Goal: Information Seeking & Learning: Learn about a topic

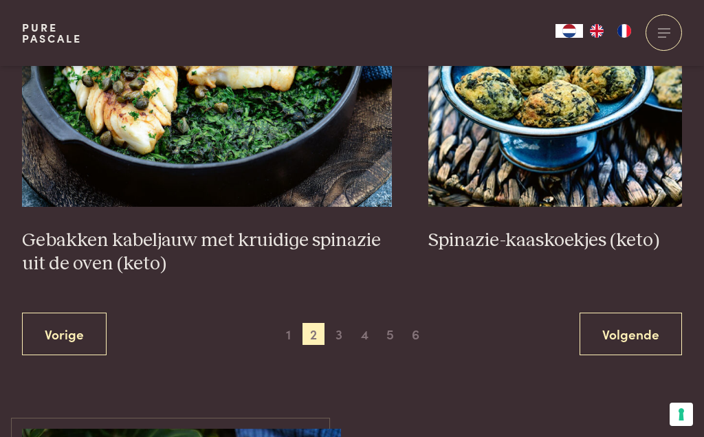
scroll to position [2529, 0]
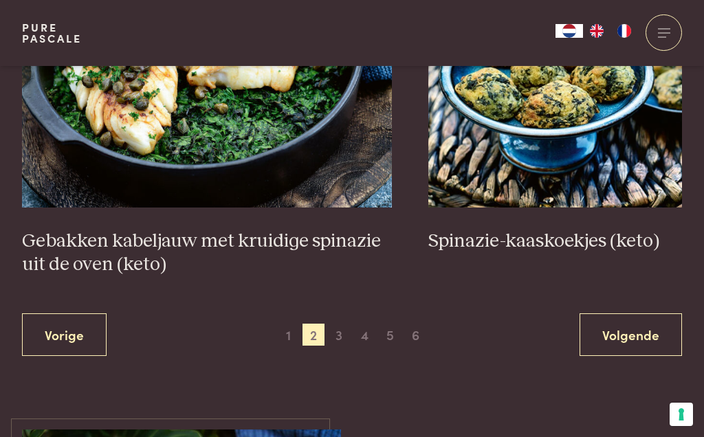
click at [348, 325] on span "3" at bounding box center [339, 335] width 22 height 22
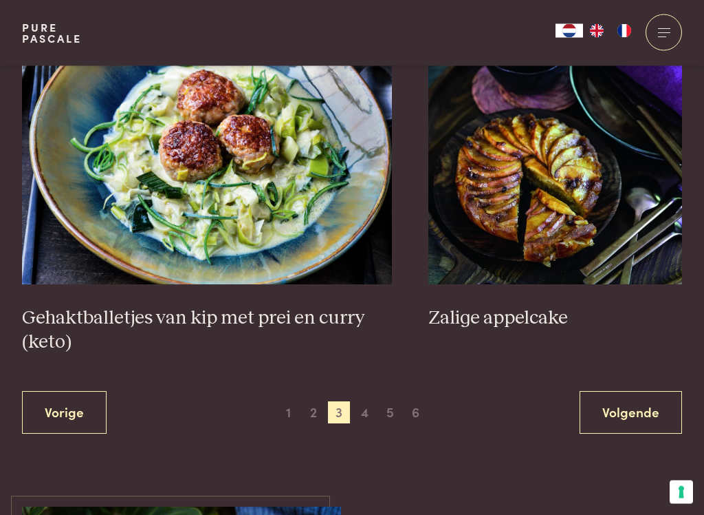
scroll to position [2571, 0]
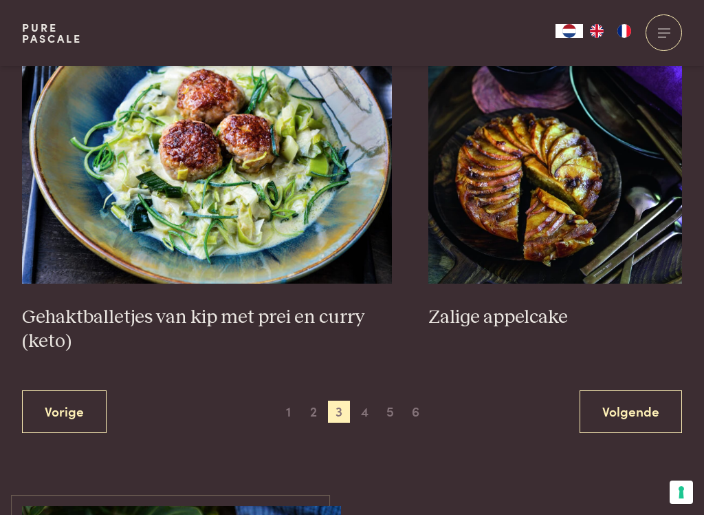
click at [310, 400] on span "2" at bounding box center [314, 411] width 22 height 22
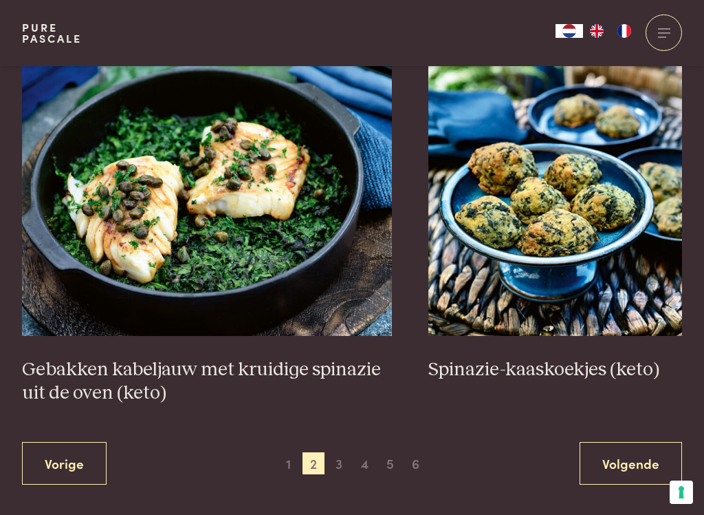
scroll to position [2404, 0]
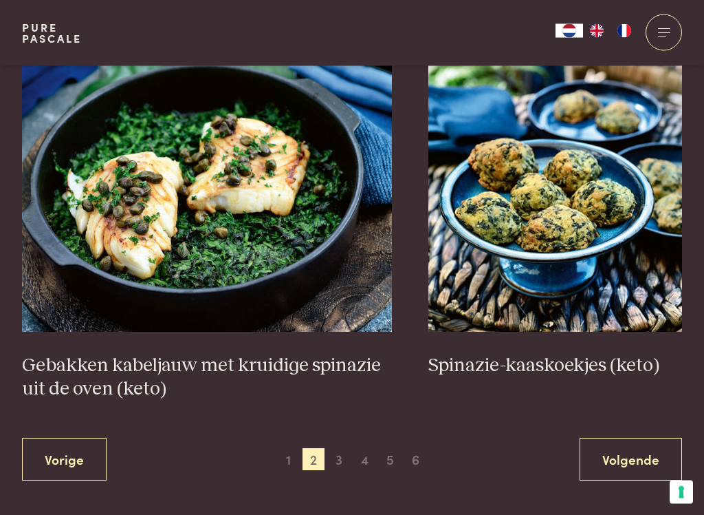
click at [283, 437] on span "1" at bounding box center [288, 459] width 22 height 22
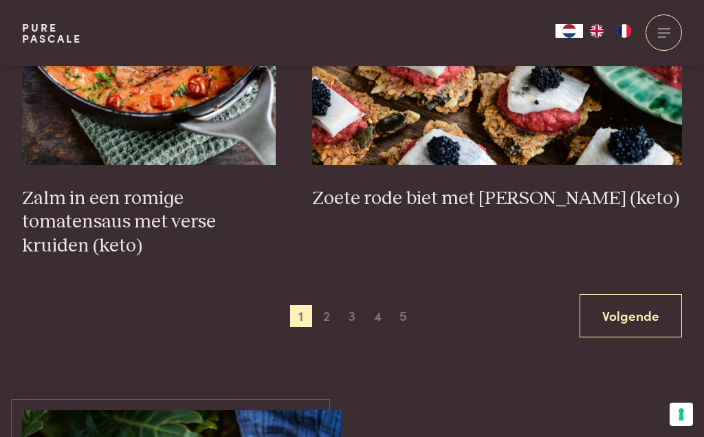
scroll to position [2141, 0]
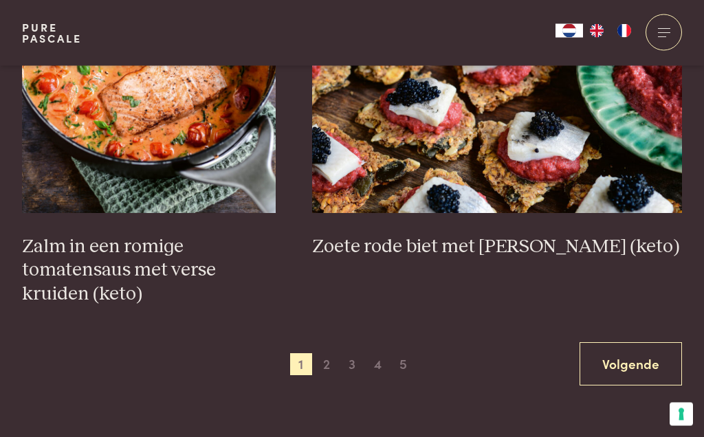
click at [359, 354] on span "3" at bounding box center [352, 365] width 22 height 22
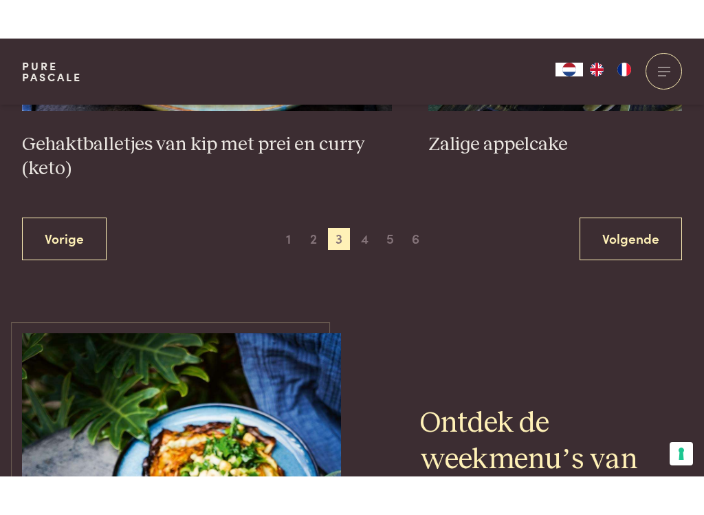
scroll to position [2754, 0]
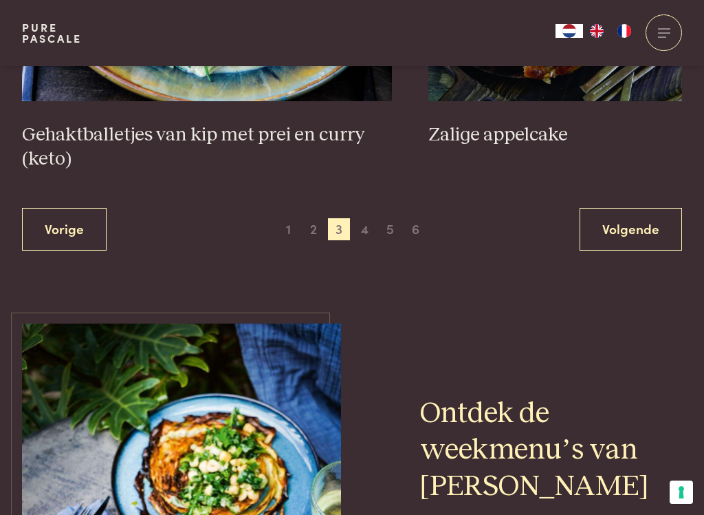
click at [290, 218] on span "1" at bounding box center [288, 229] width 22 height 22
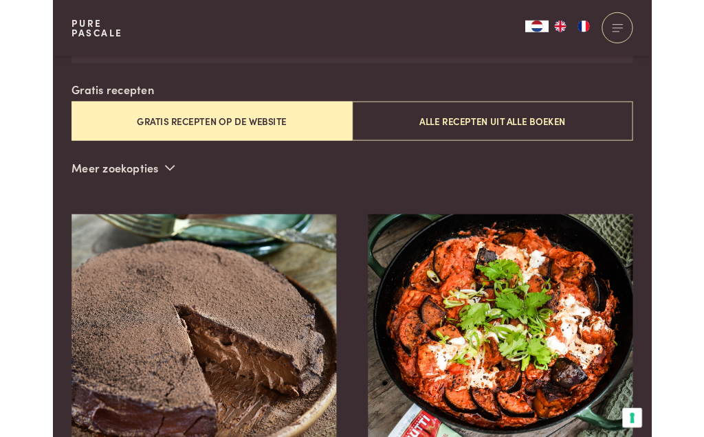
scroll to position [390, 0]
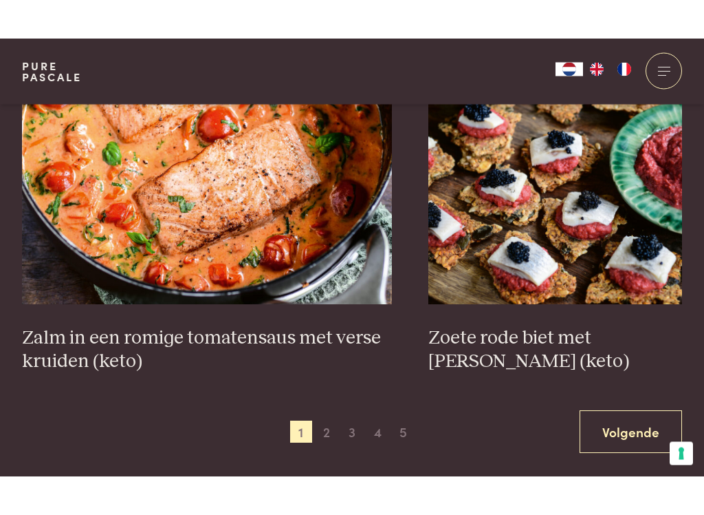
scroll to position [2518, 0]
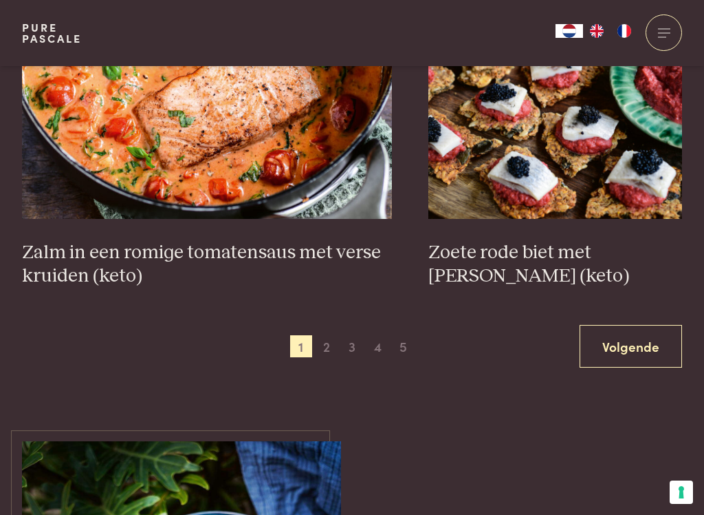
click at [353, 340] on span "3" at bounding box center [352, 346] width 22 height 22
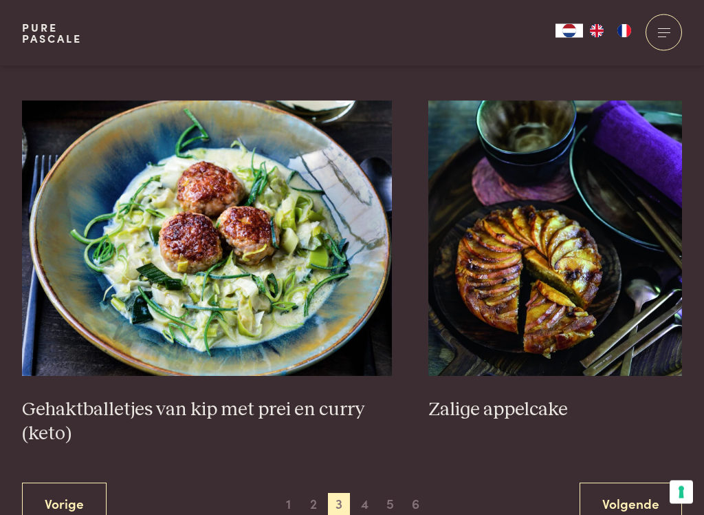
scroll to position [2452, 0]
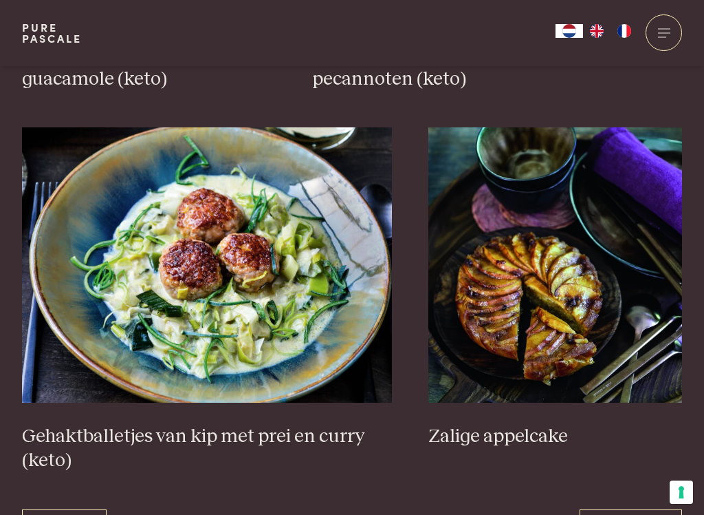
click at [230, 270] on img at bounding box center [207, 264] width 370 height 275
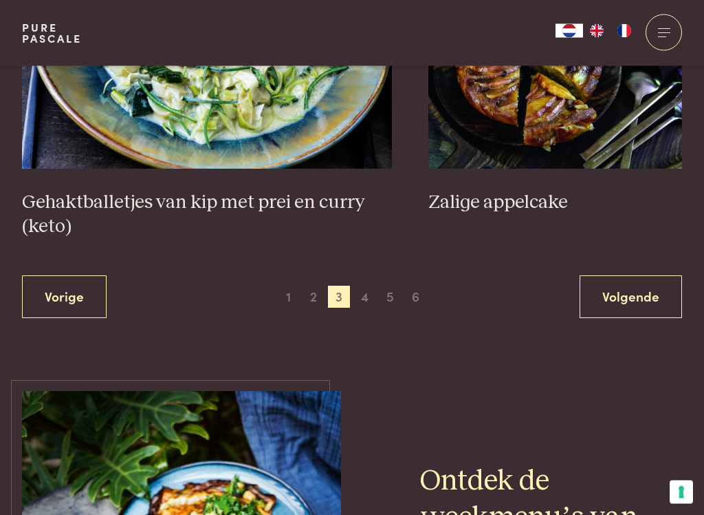
scroll to position [2682, 0]
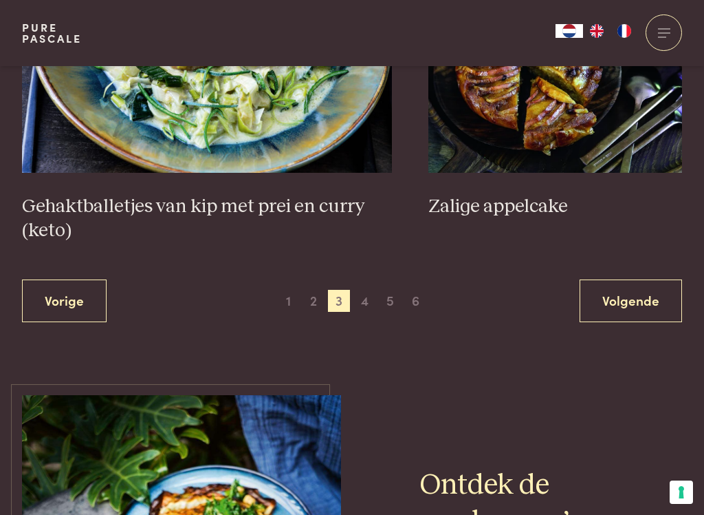
click at [282, 290] on span "1" at bounding box center [288, 301] width 22 height 22
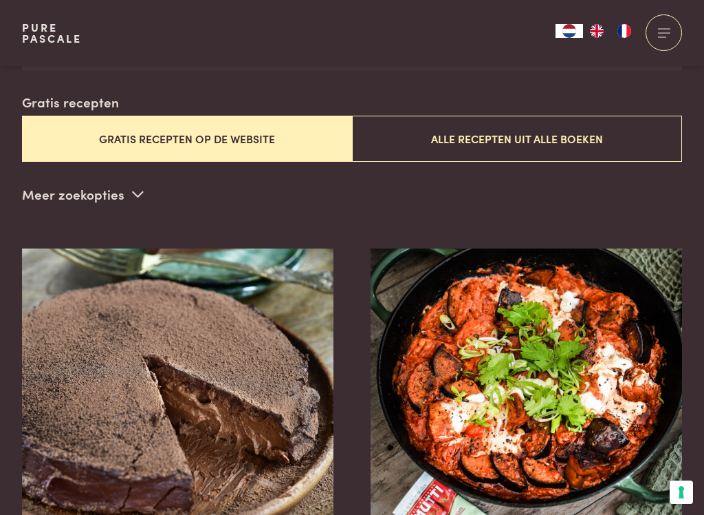
scroll to position [352, 0]
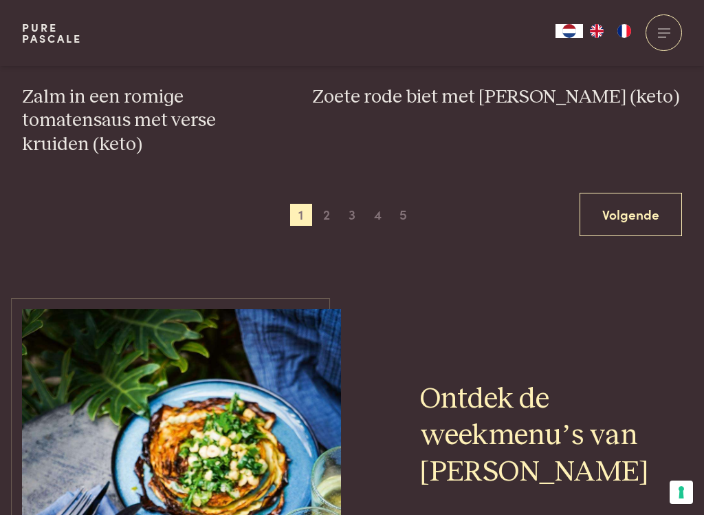
click at [329, 206] on span "2" at bounding box center [327, 215] width 22 height 22
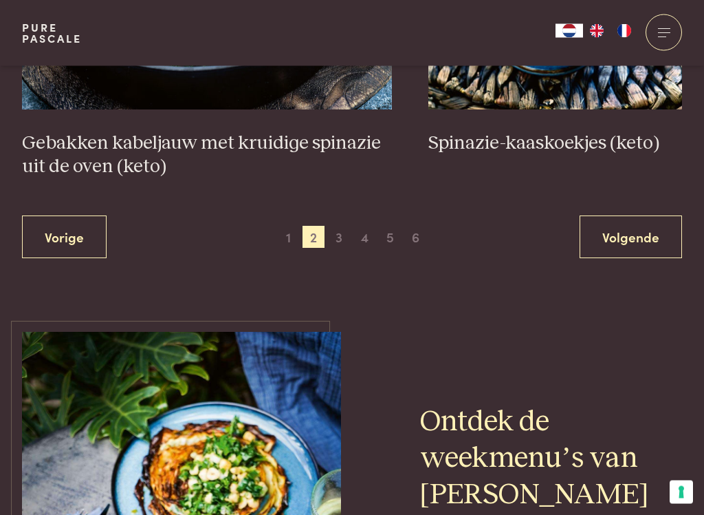
scroll to position [2670, 0]
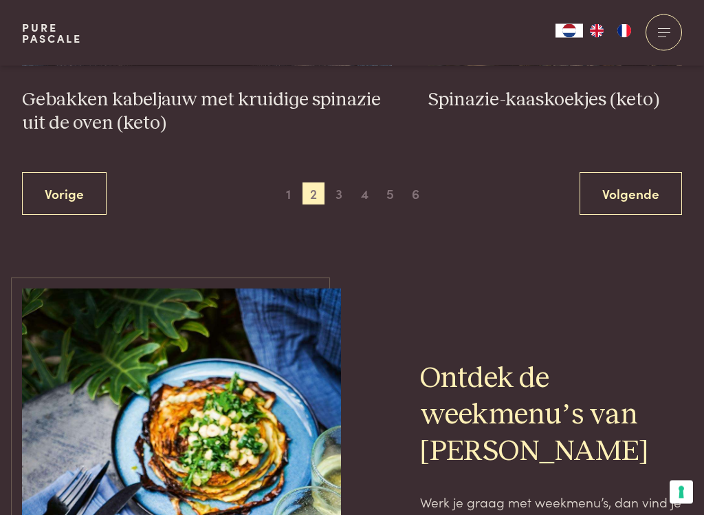
click at [337, 186] on span "3" at bounding box center [339, 194] width 22 height 22
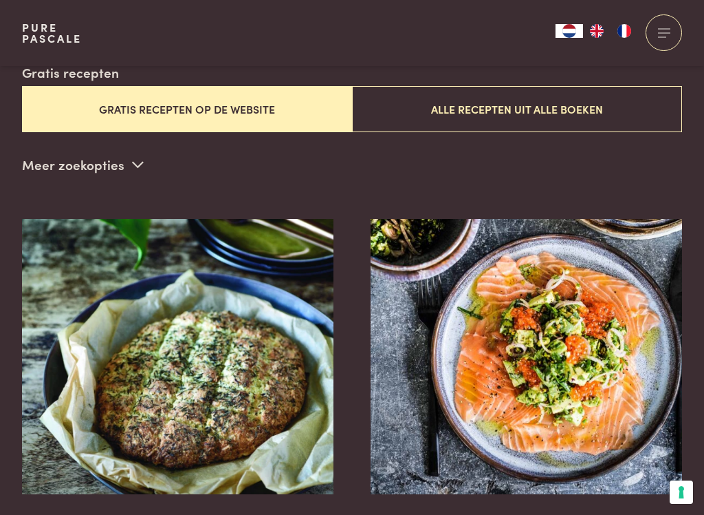
scroll to position [352, 0]
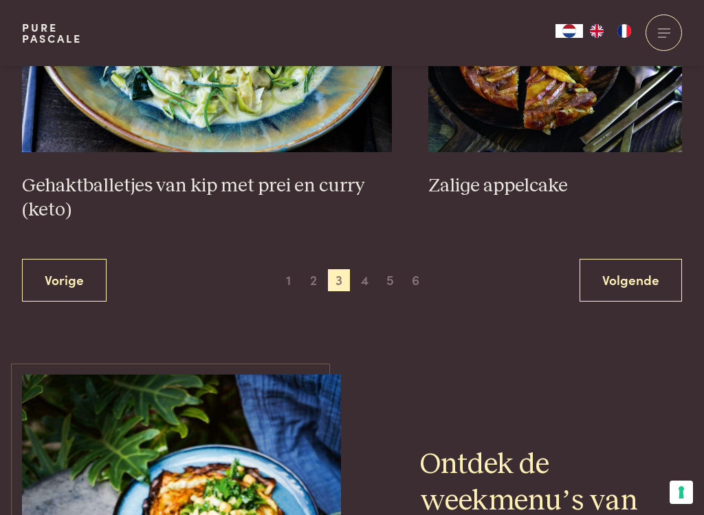
click at [369, 269] on span "4" at bounding box center [365, 280] width 22 height 22
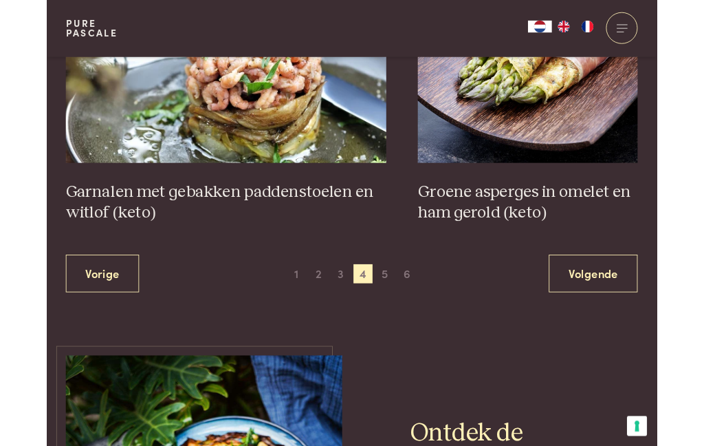
scroll to position [2064, 0]
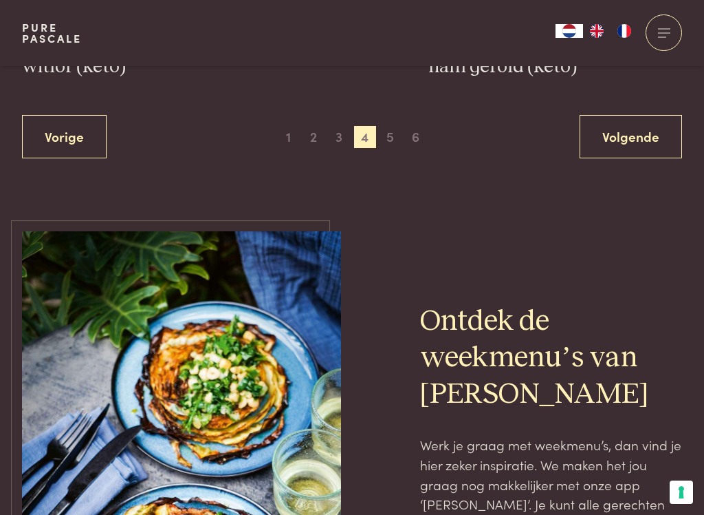
click at [389, 126] on span "5" at bounding box center [391, 137] width 22 height 22
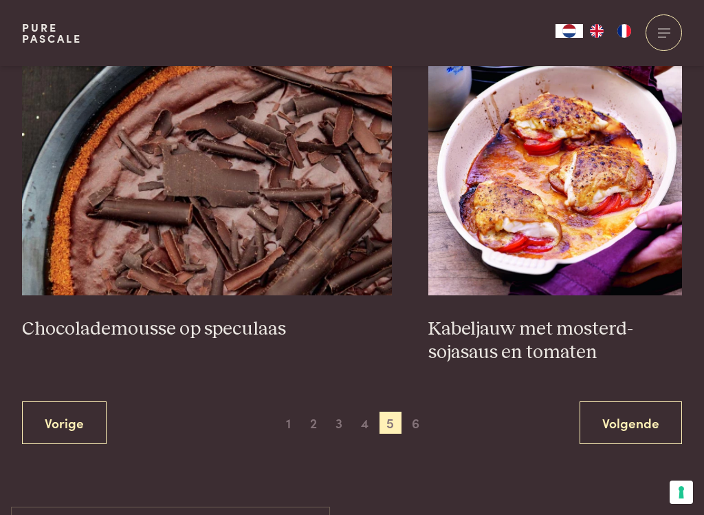
click at [415, 420] on span "6" at bounding box center [416, 422] width 22 height 22
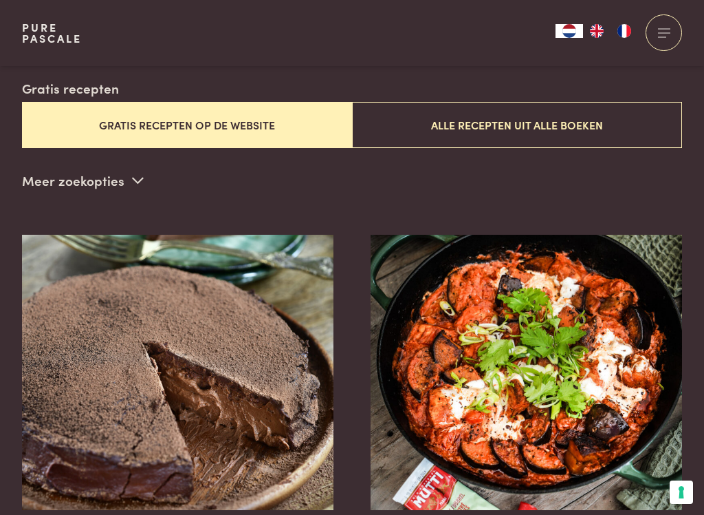
scroll to position [352, 0]
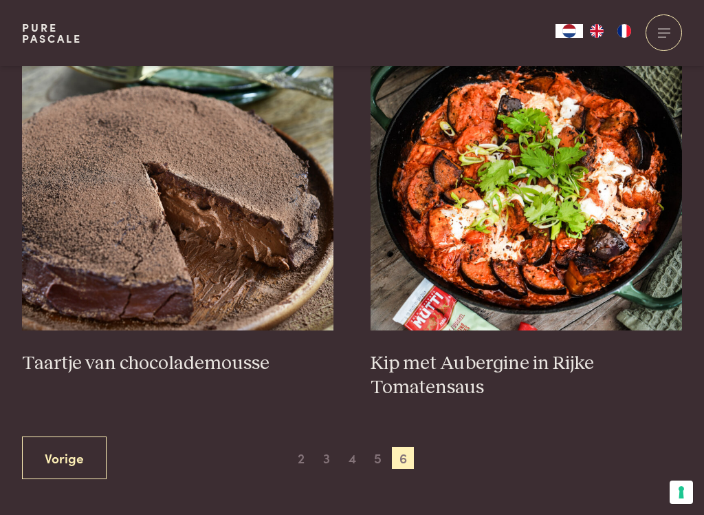
click at [293, 447] on span "2" at bounding box center [301, 457] width 22 height 22
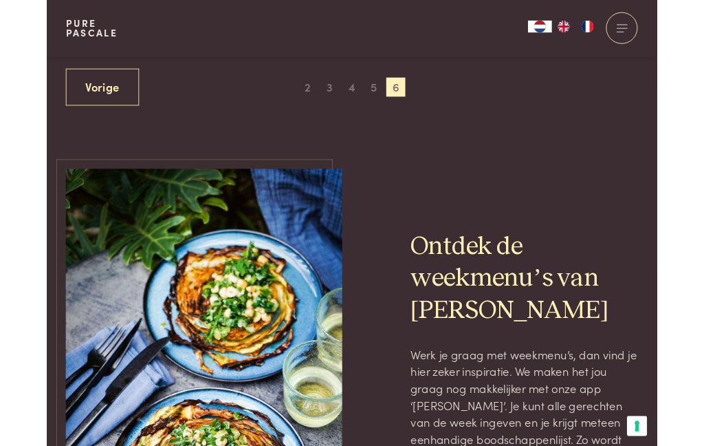
scroll to position [905, 0]
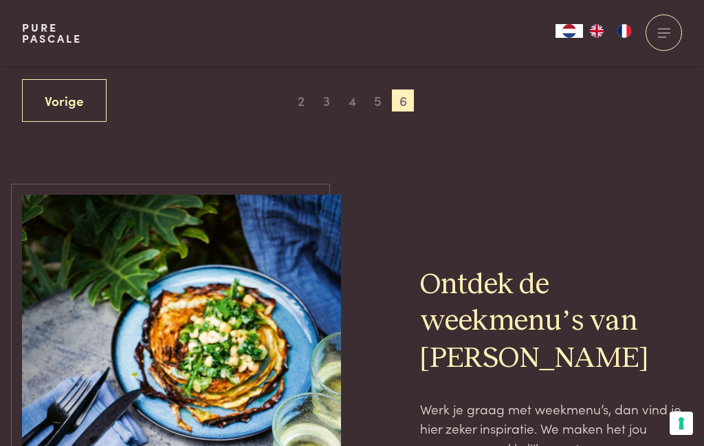
click at [63, 93] on link "Vorige" at bounding box center [64, 100] width 85 height 43
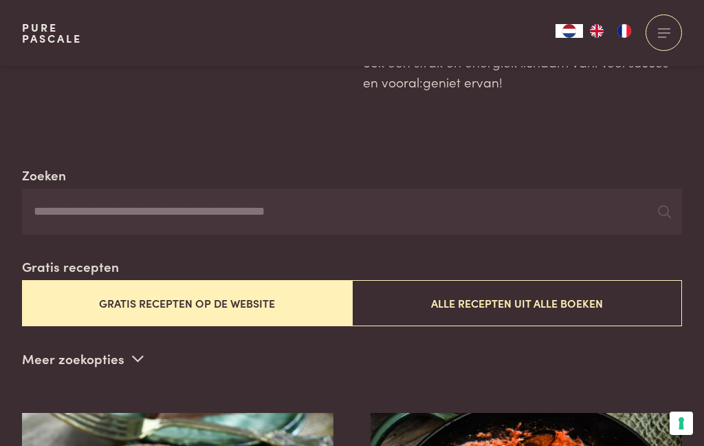
scroll to position [0, 0]
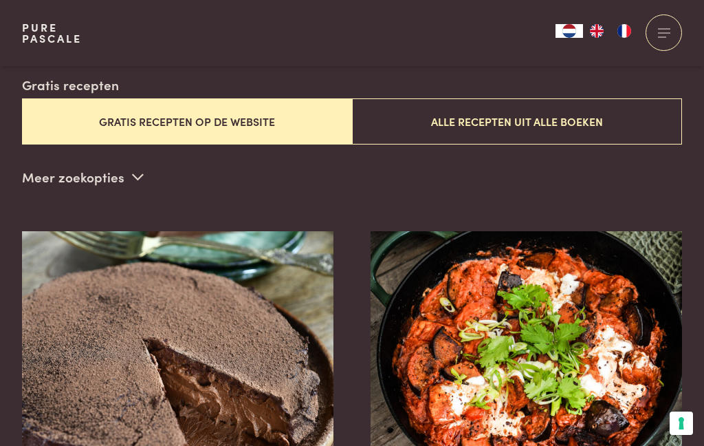
click at [220, 106] on button "Gratis recepten op de website" at bounding box center [187, 121] width 330 height 46
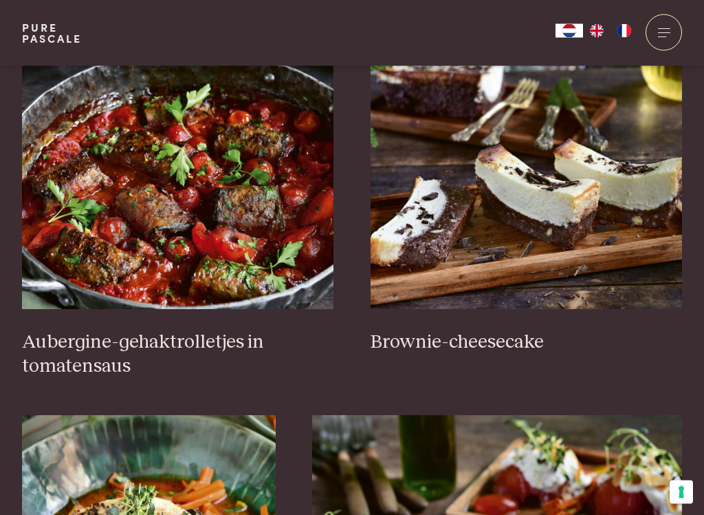
scroll to position [570, 0]
click at [544, 188] on img at bounding box center [527, 171] width 312 height 275
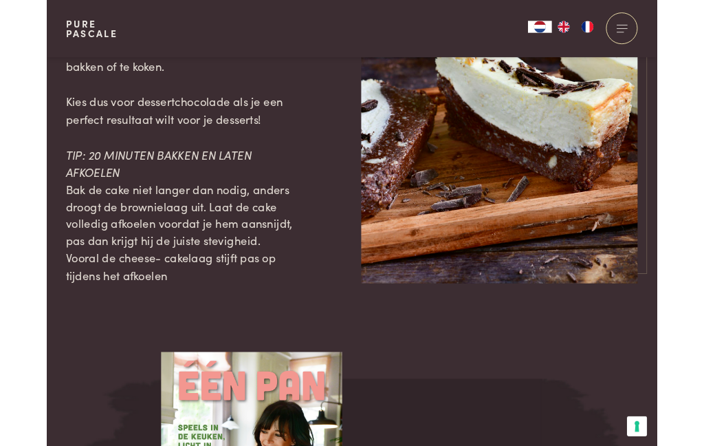
scroll to position [2419, 0]
